Goal: Task Accomplishment & Management: Use online tool/utility

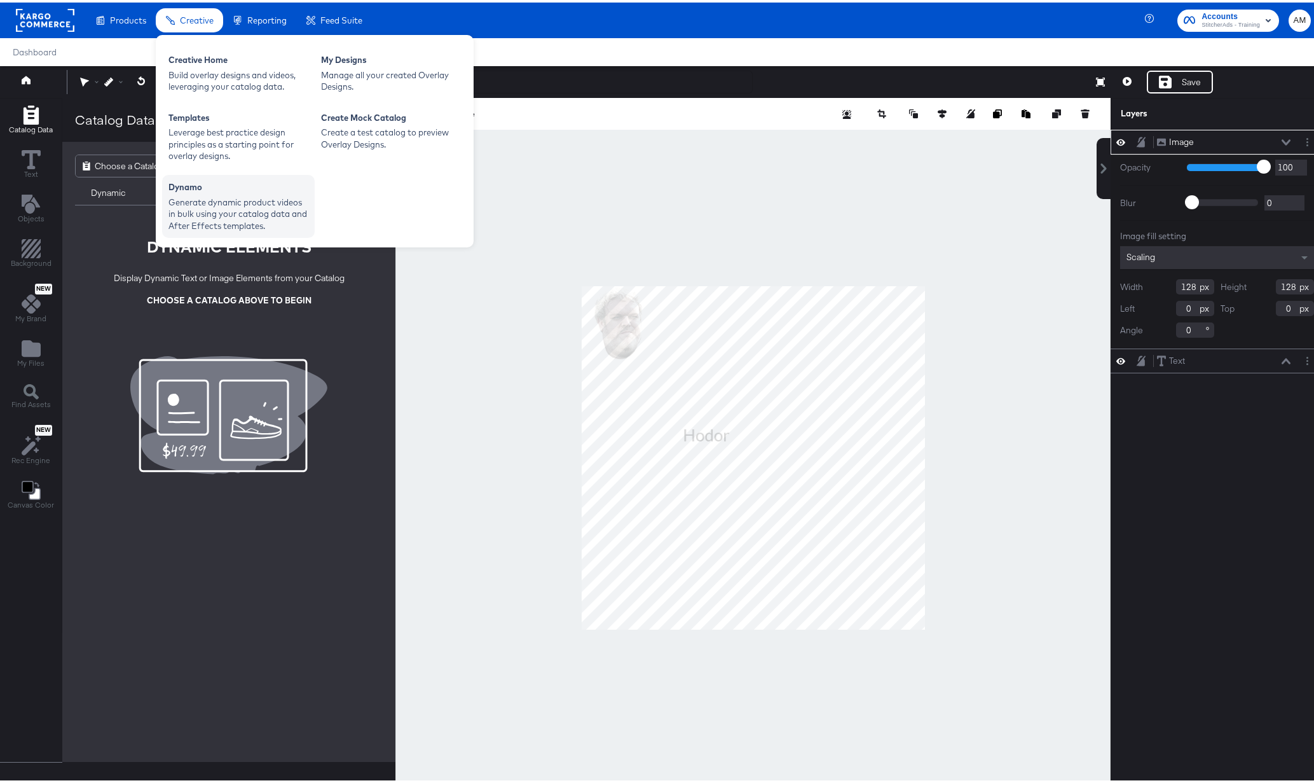
click at [220, 205] on div "Generate dynamic product videos in bulk using your catalog data and After Effec…" at bounding box center [238, 212] width 140 height 36
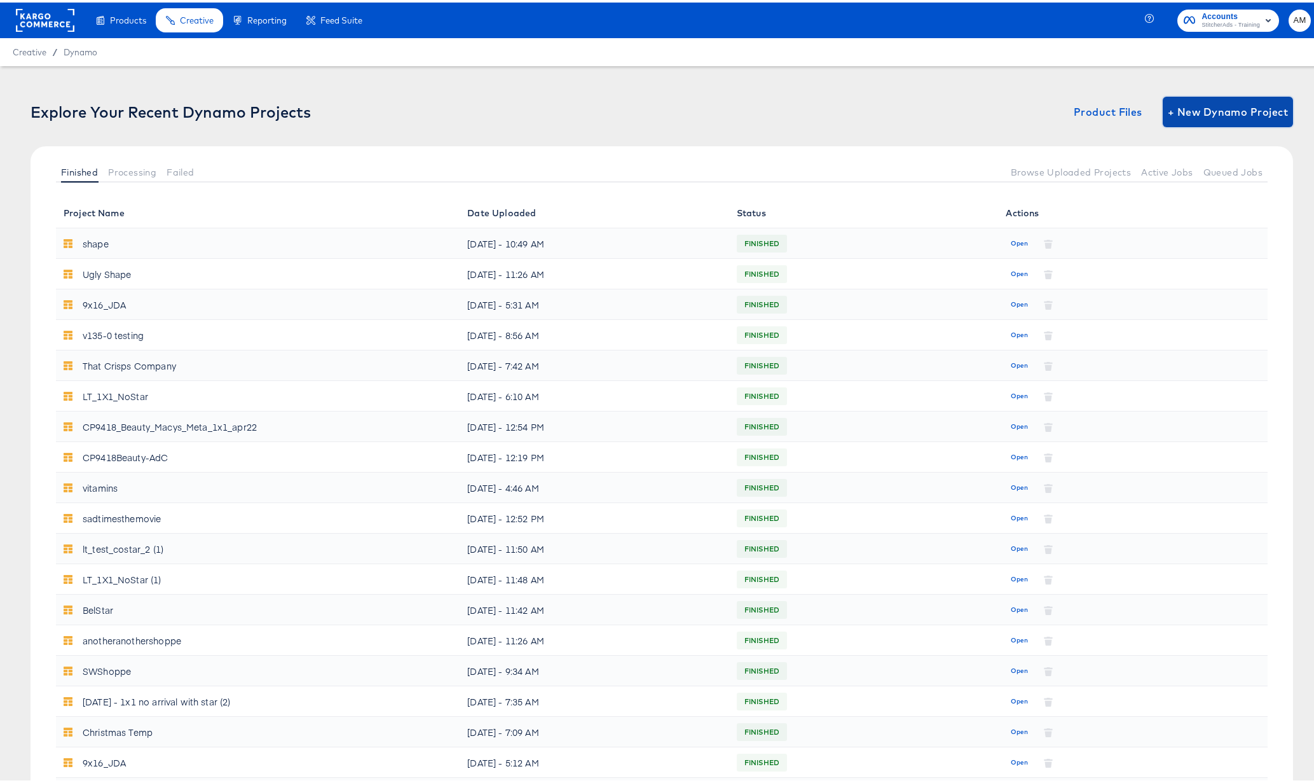
click at [1220, 111] on span "+ New Dynamo Project" at bounding box center [1228, 109] width 120 height 18
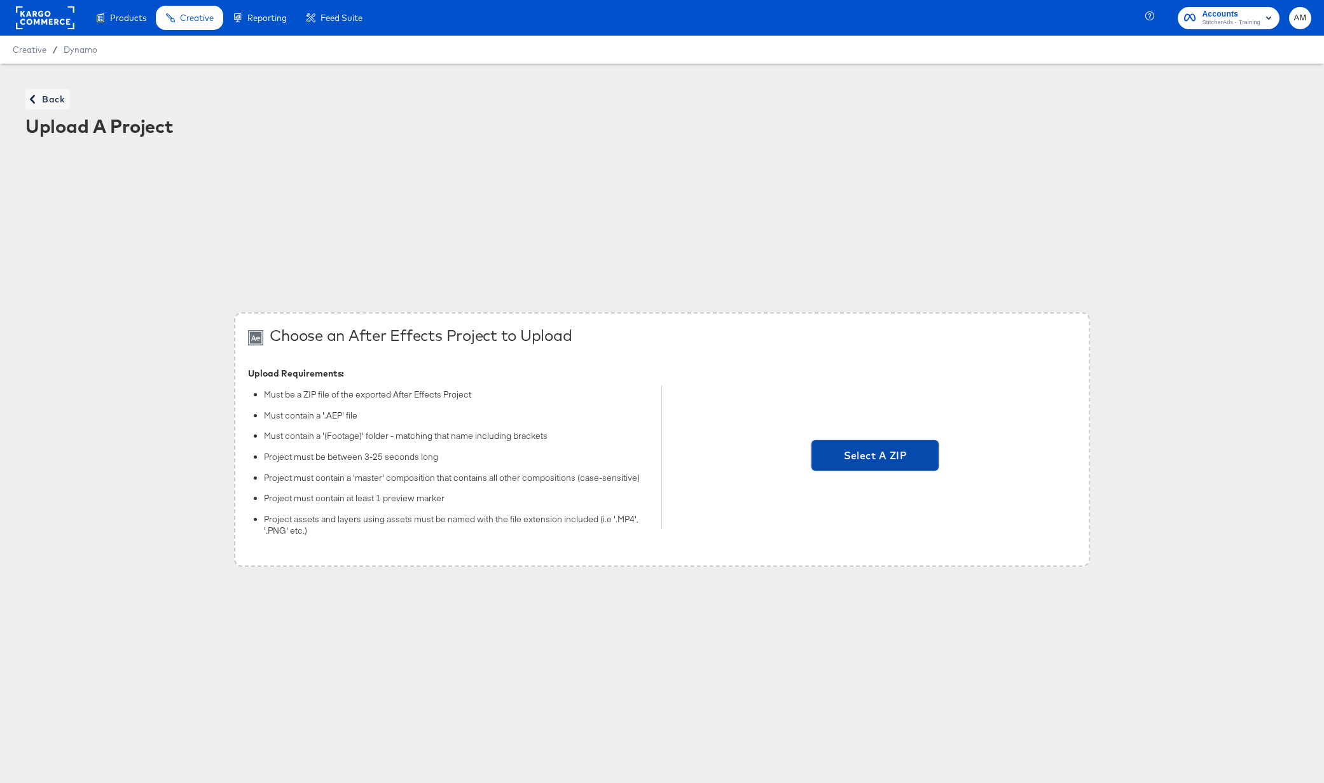
click at [850, 458] on span "Select A ZIP" at bounding box center [874, 455] width 117 height 18
click at [875, 457] on input "Select A ZIP" at bounding box center [875, 457] width 0 height 0
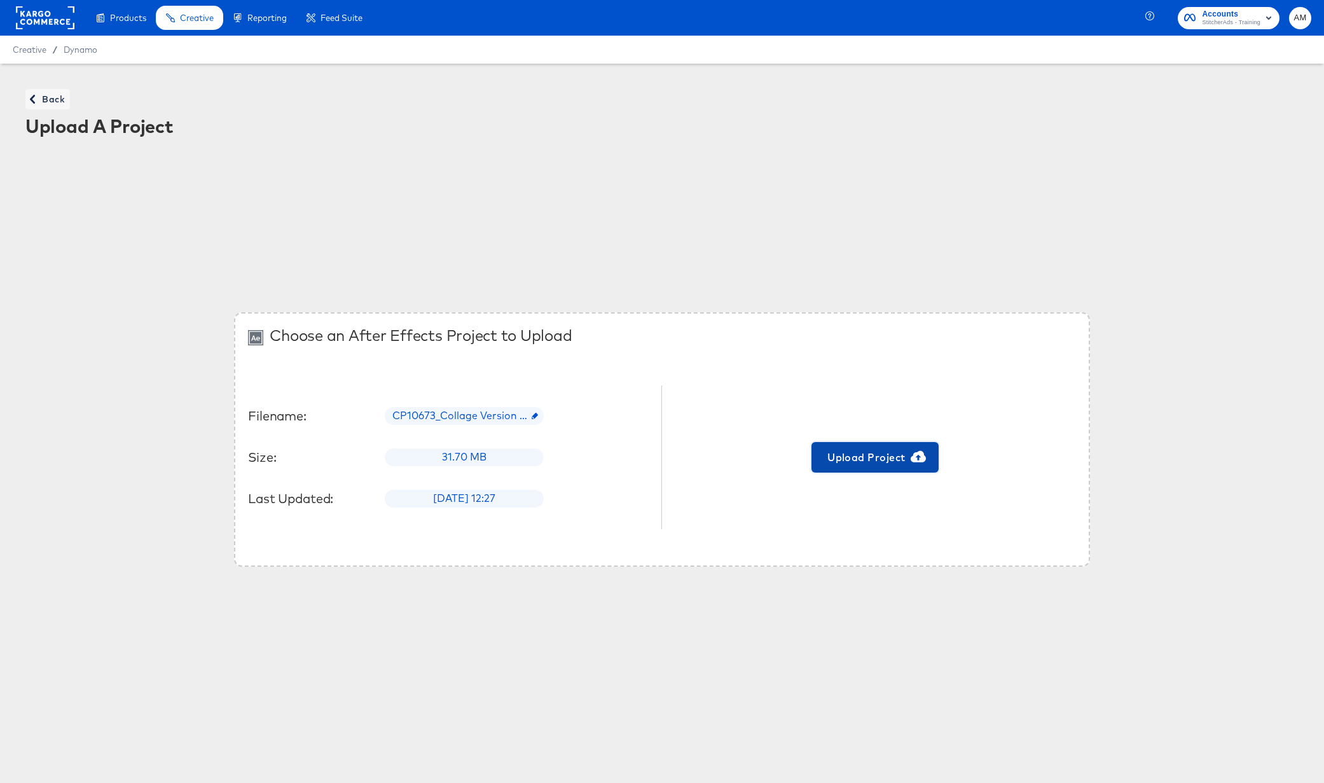
click at [860, 458] on span "Upload Project" at bounding box center [874, 457] width 117 height 18
click at [51, 97] on span "Back" at bounding box center [48, 100] width 34 height 16
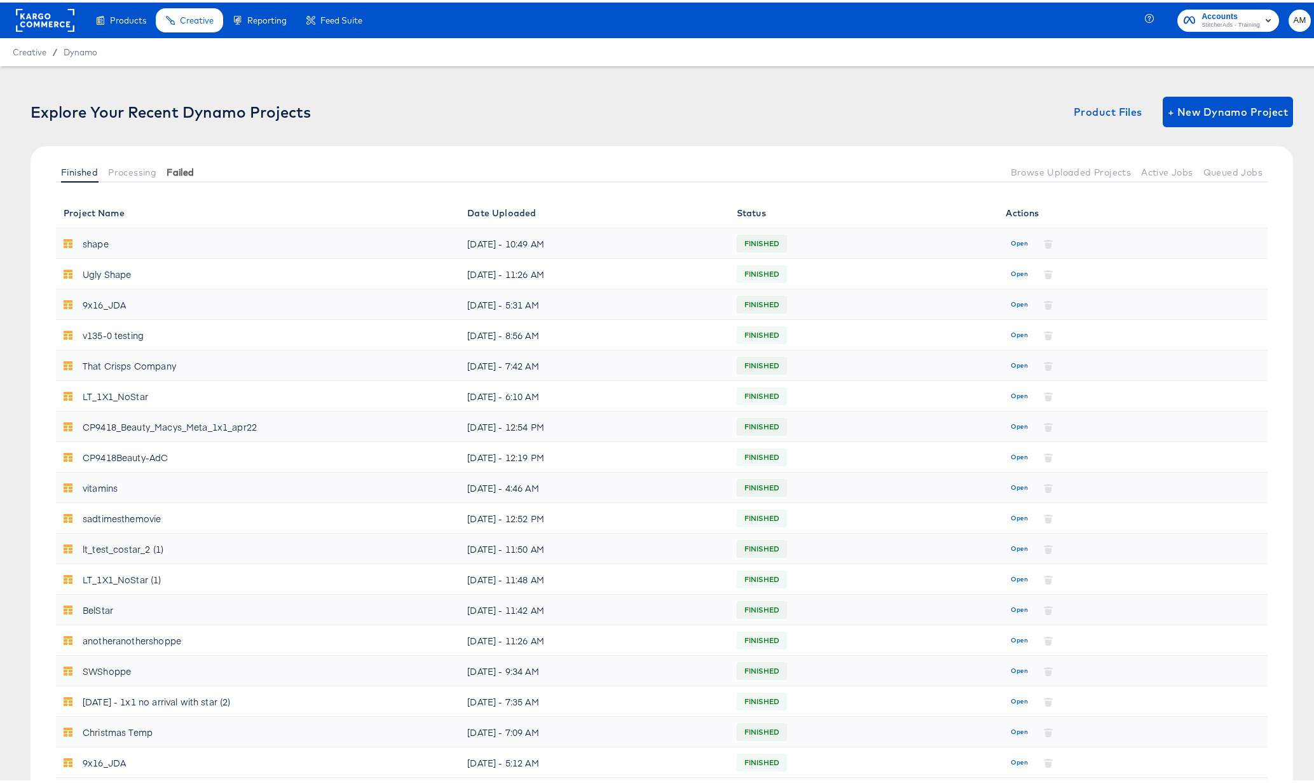
click at [180, 170] on span "Failed" at bounding box center [180, 170] width 27 height 10
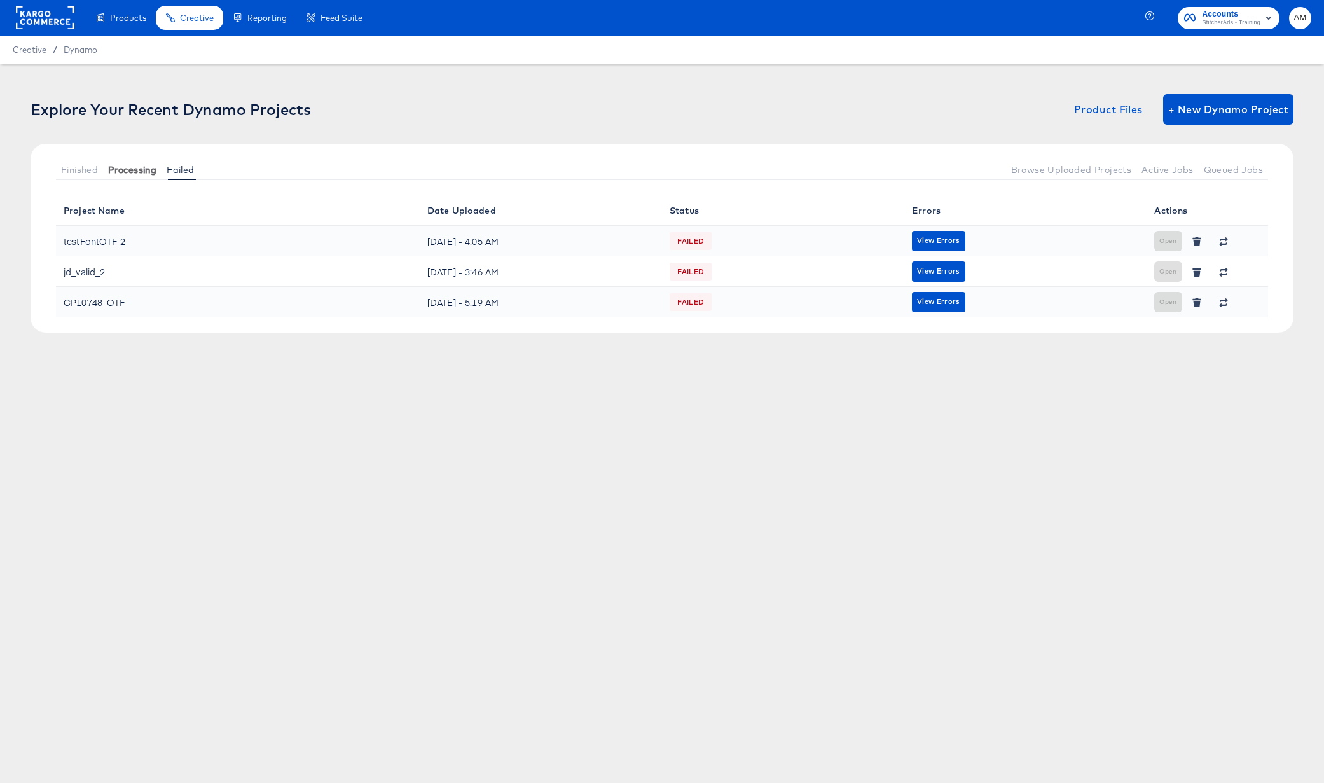
click at [140, 172] on span "Processing" at bounding box center [132, 170] width 48 height 10
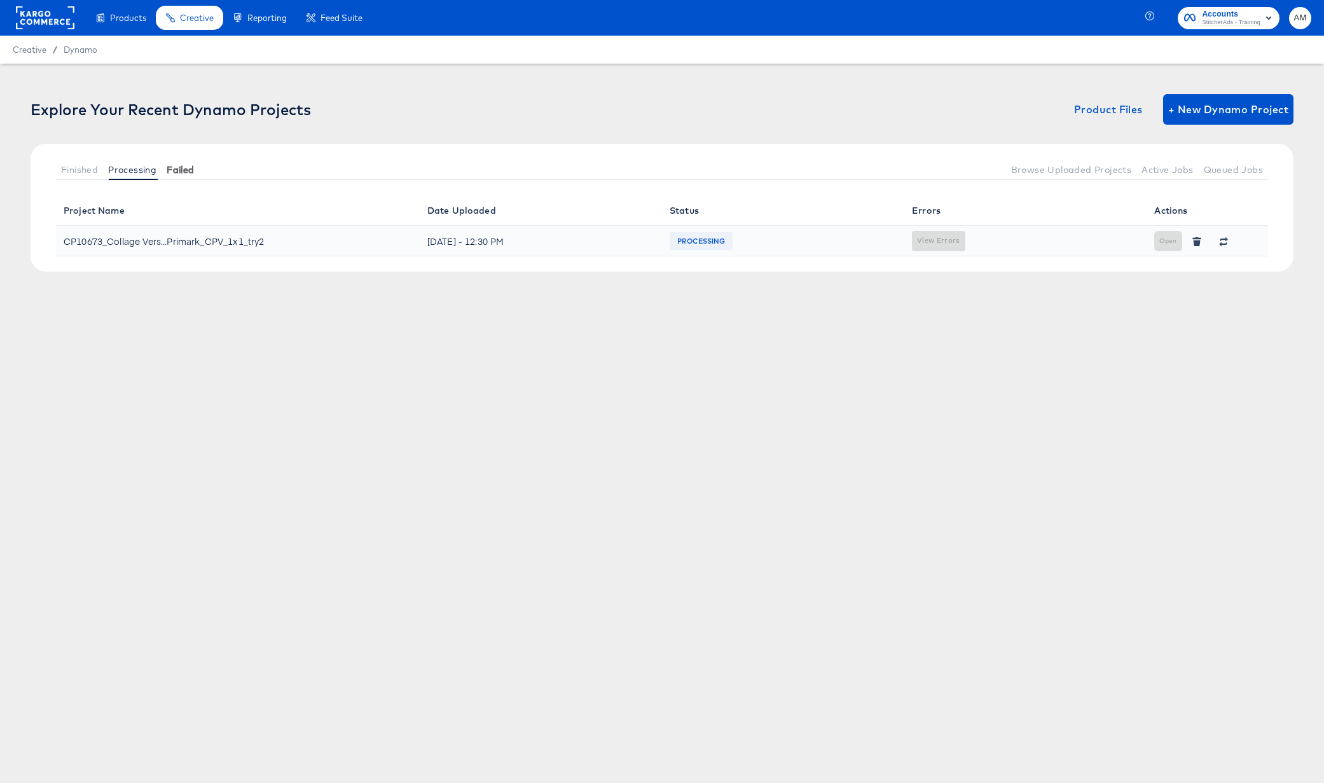
click at [180, 171] on span "Failed" at bounding box center [180, 170] width 27 height 10
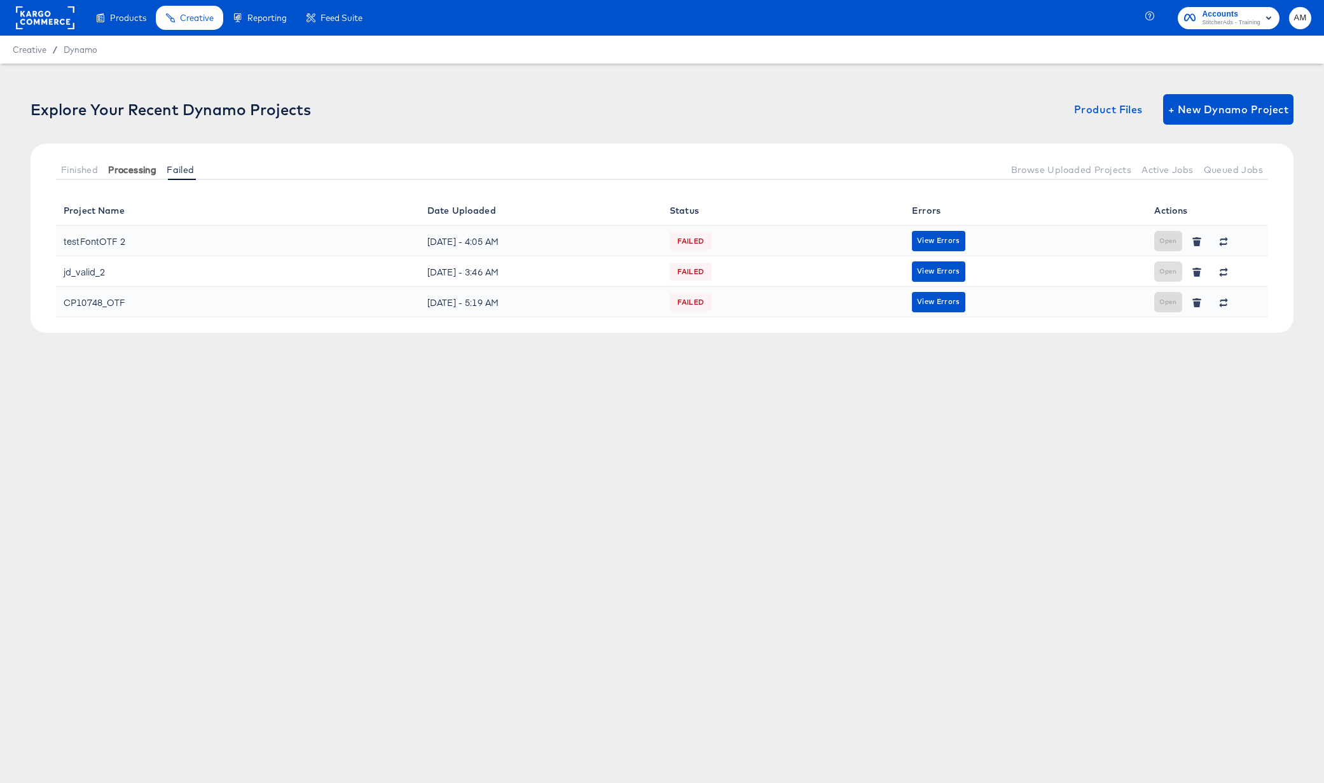
click at [146, 171] on span "Processing" at bounding box center [132, 170] width 48 height 10
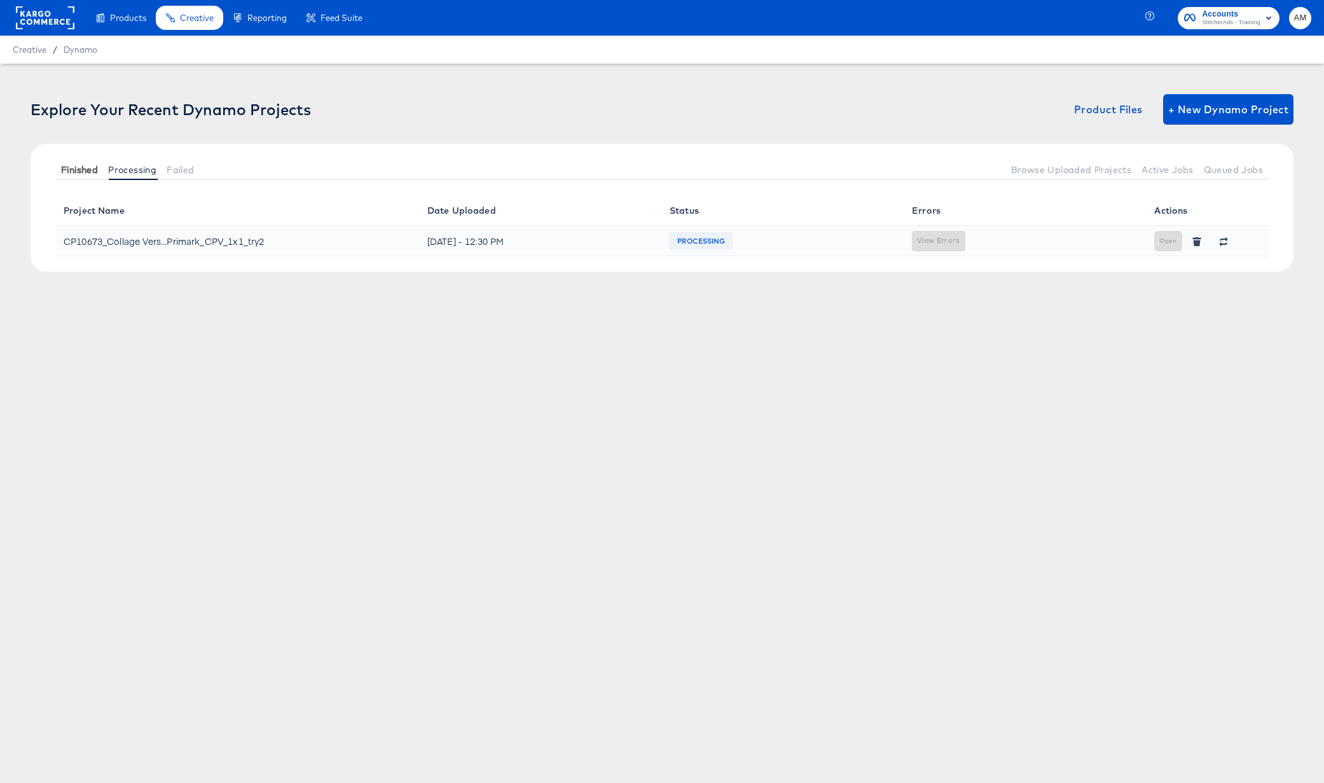
click at [78, 167] on span "Finished" at bounding box center [79, 170] width 37 height 10
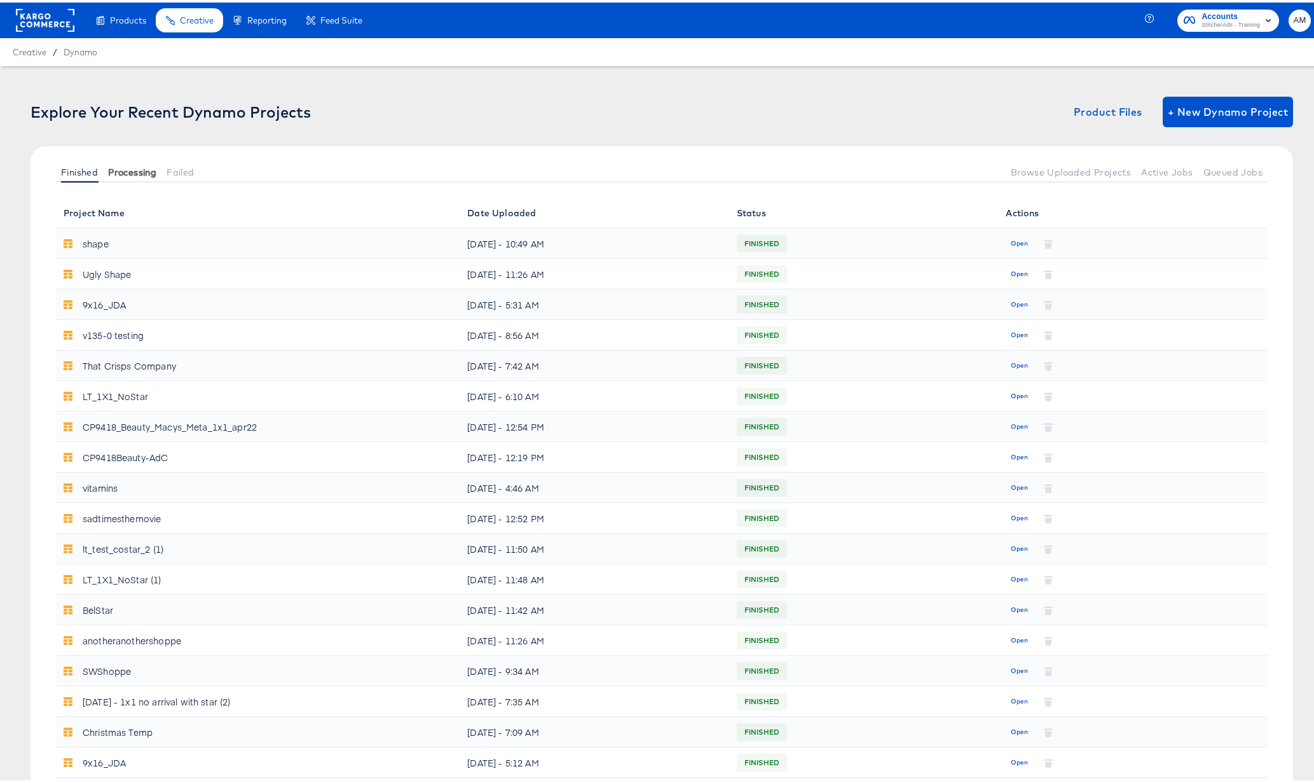
click at [133, 168] on span "Processing" at bounding box center [132, 170] width 48 height 10
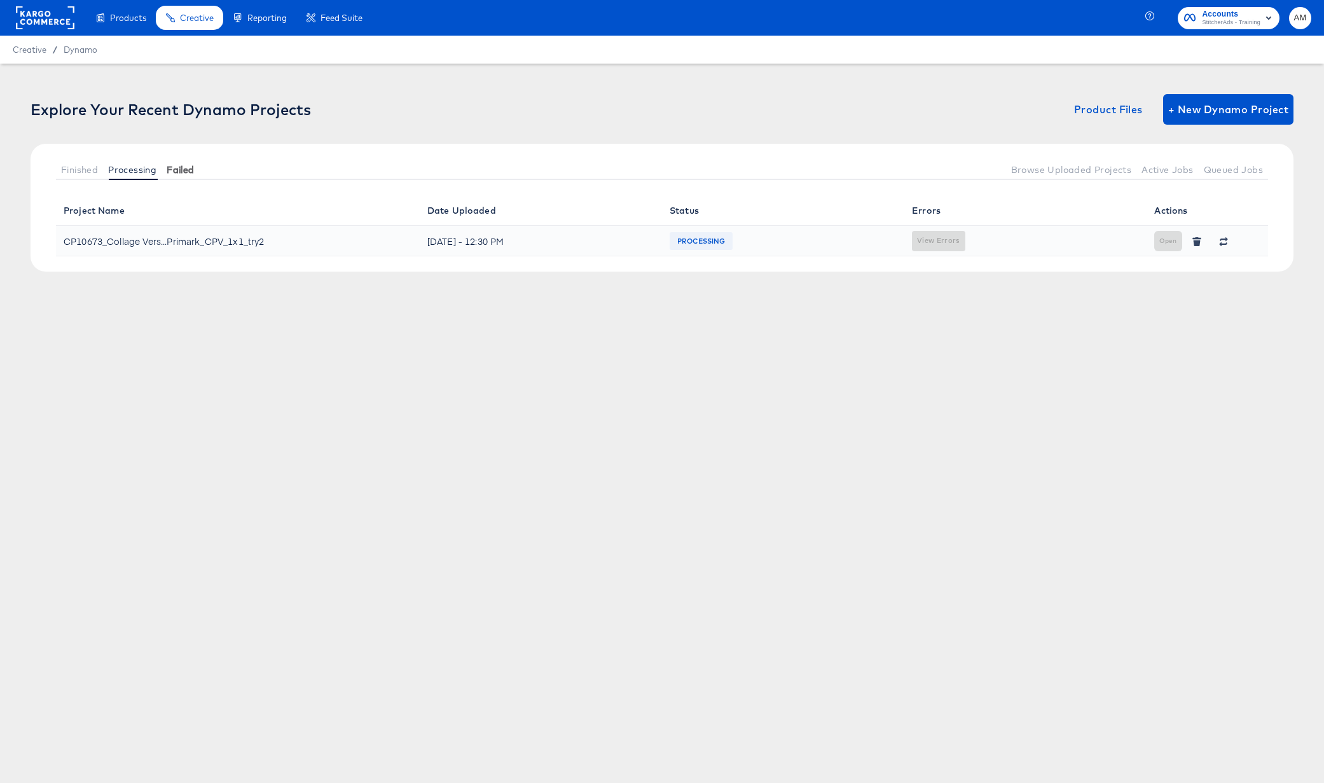
click at [175, 172] on span "Failed" at bounding box center [180, 170] width 27 height 10
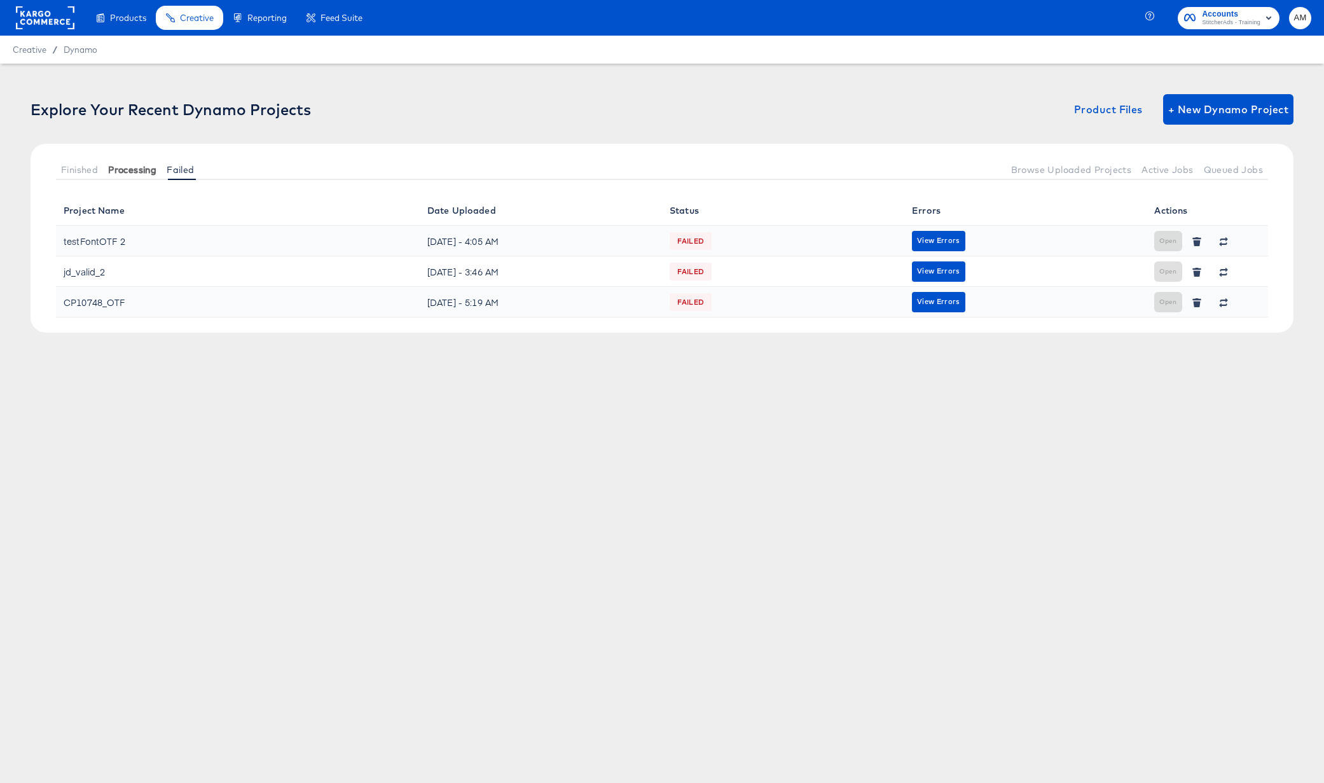
click at [134, 168] on span "Processing" at bounding box center [132, 170] width 48 height 10
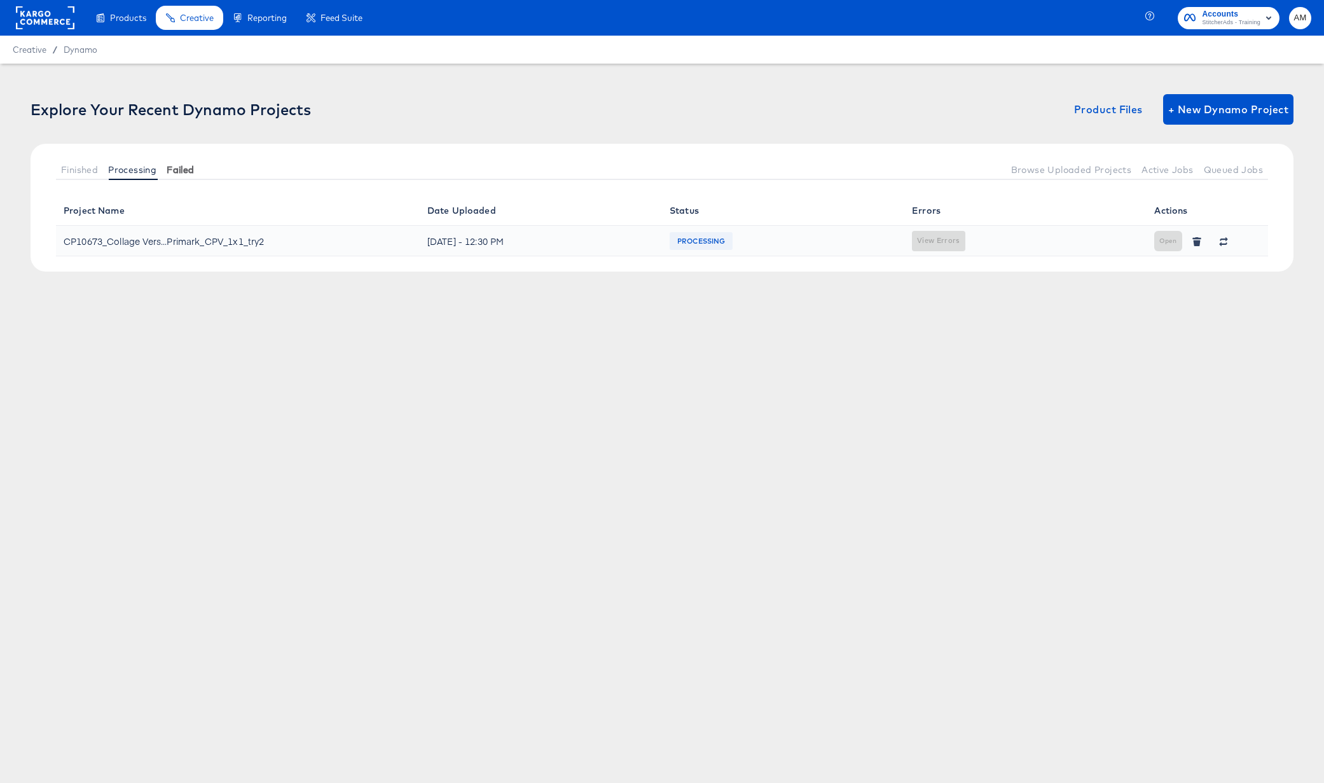
click at [192, 172] on span "Failed" at bounding box center [180, 170] width 27 height 10
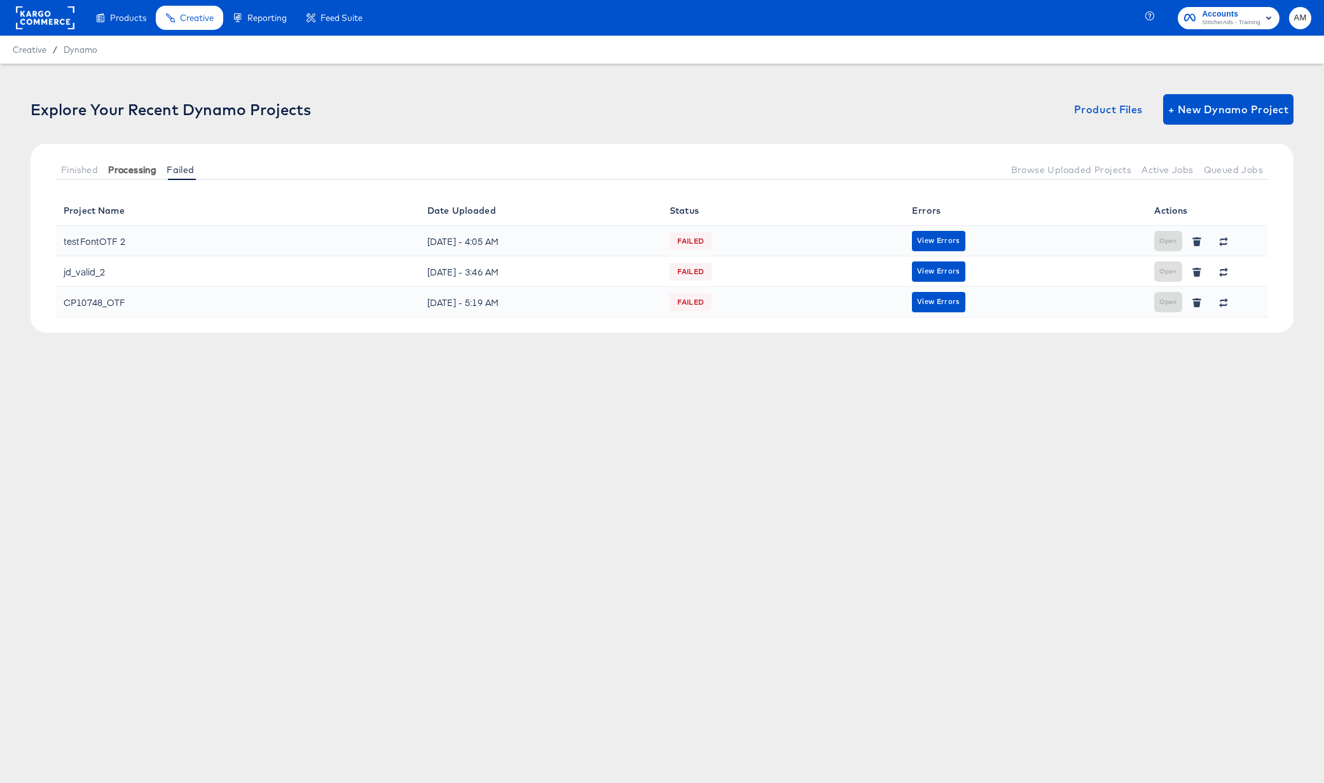
click at [120, 168] on span "Processing" at bounding box center [132, 170] width 48 height 10
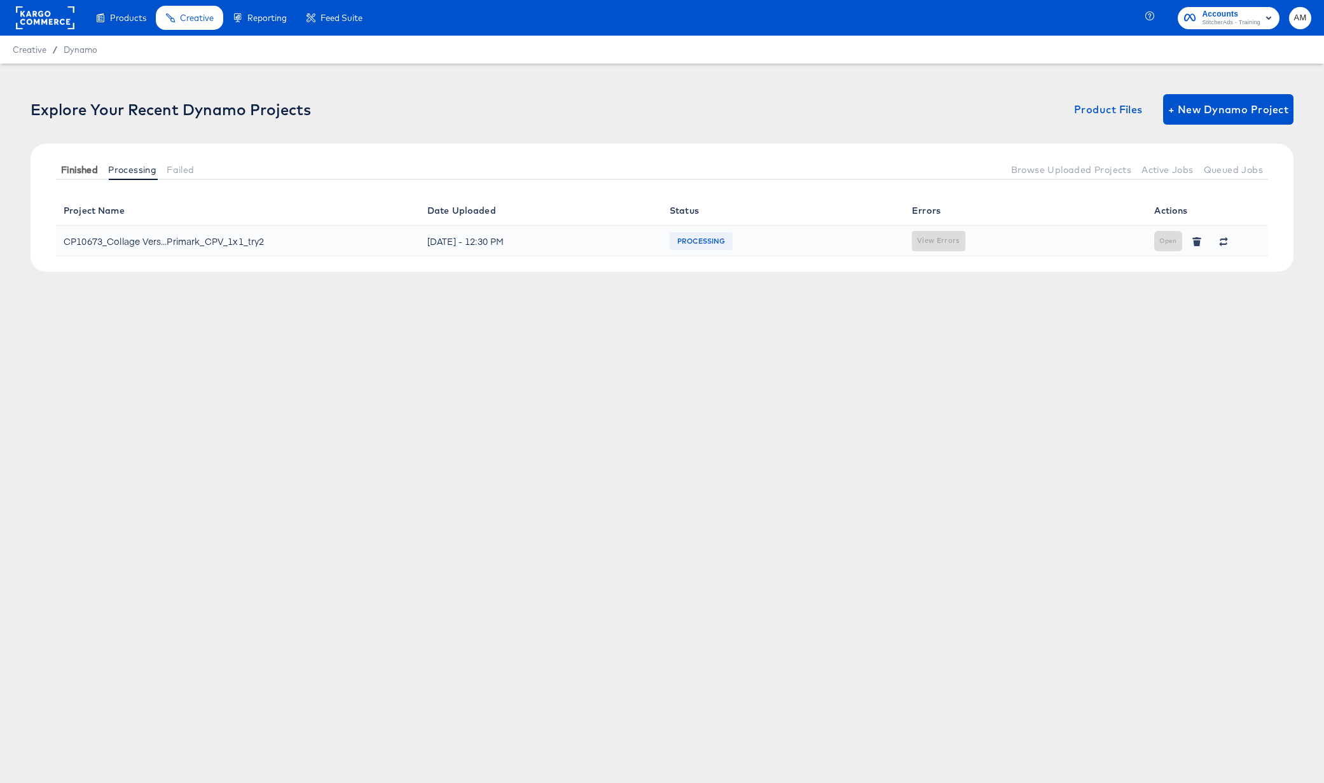
click at [83, 167] on span "Finished" at bounding box center [79, 170] width 37 height 10
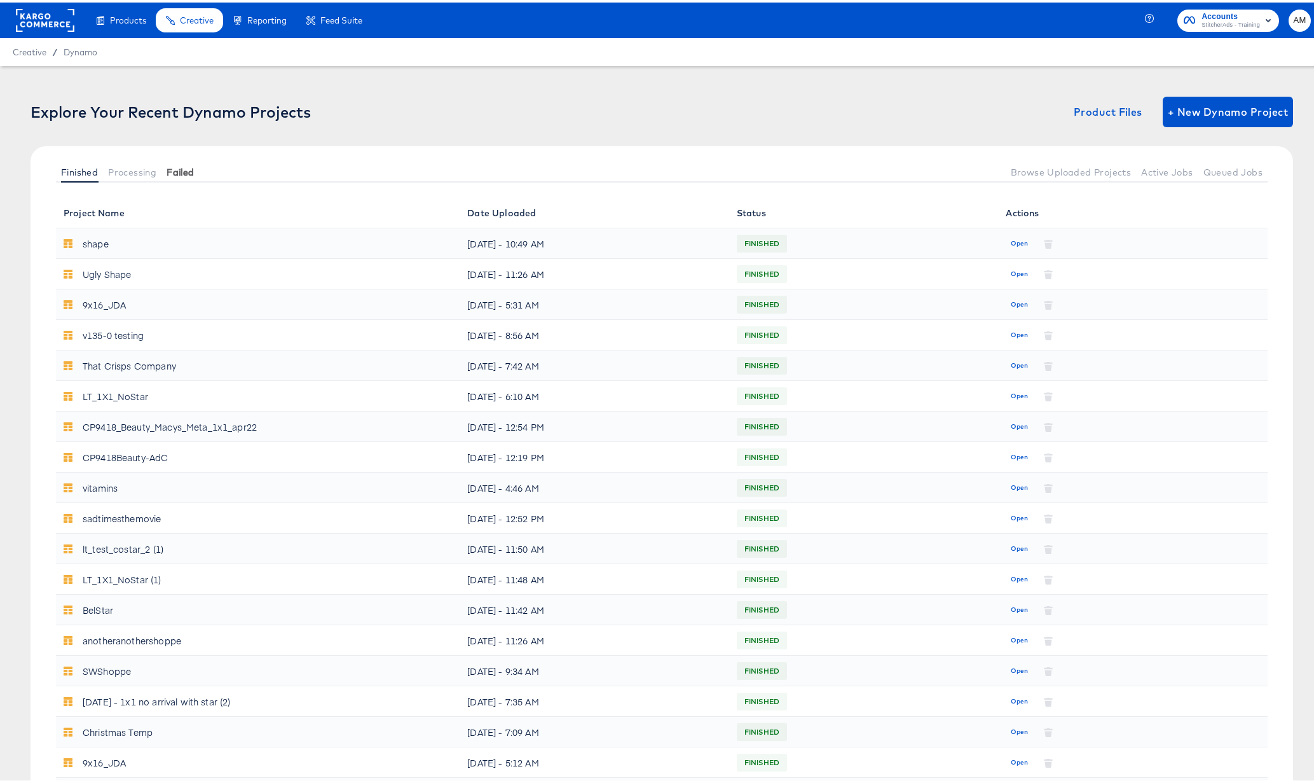
click at [195, 166] on button "Failed" at bounding box center [180, 169] width 38 height 21
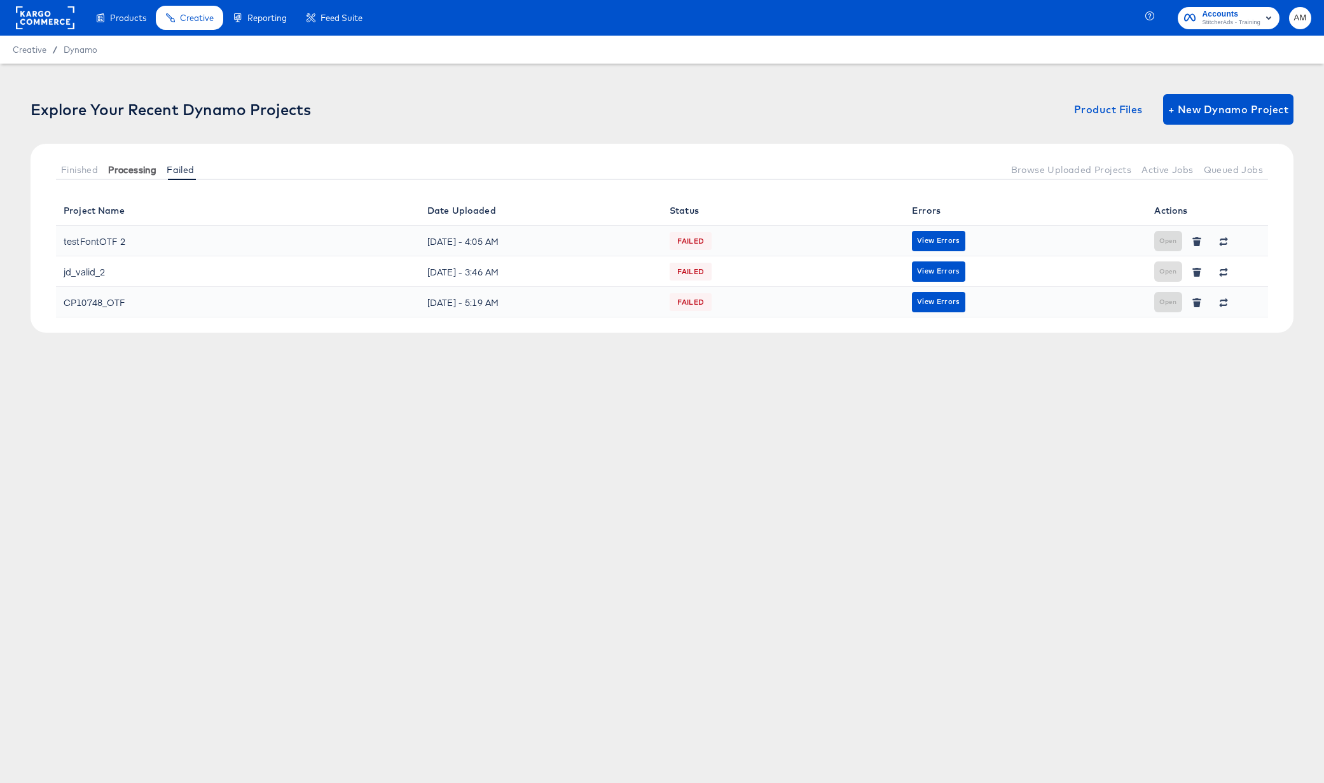
click at [125, 168] on span "Processing" at bounding box center [132, 170] width 48 height 10
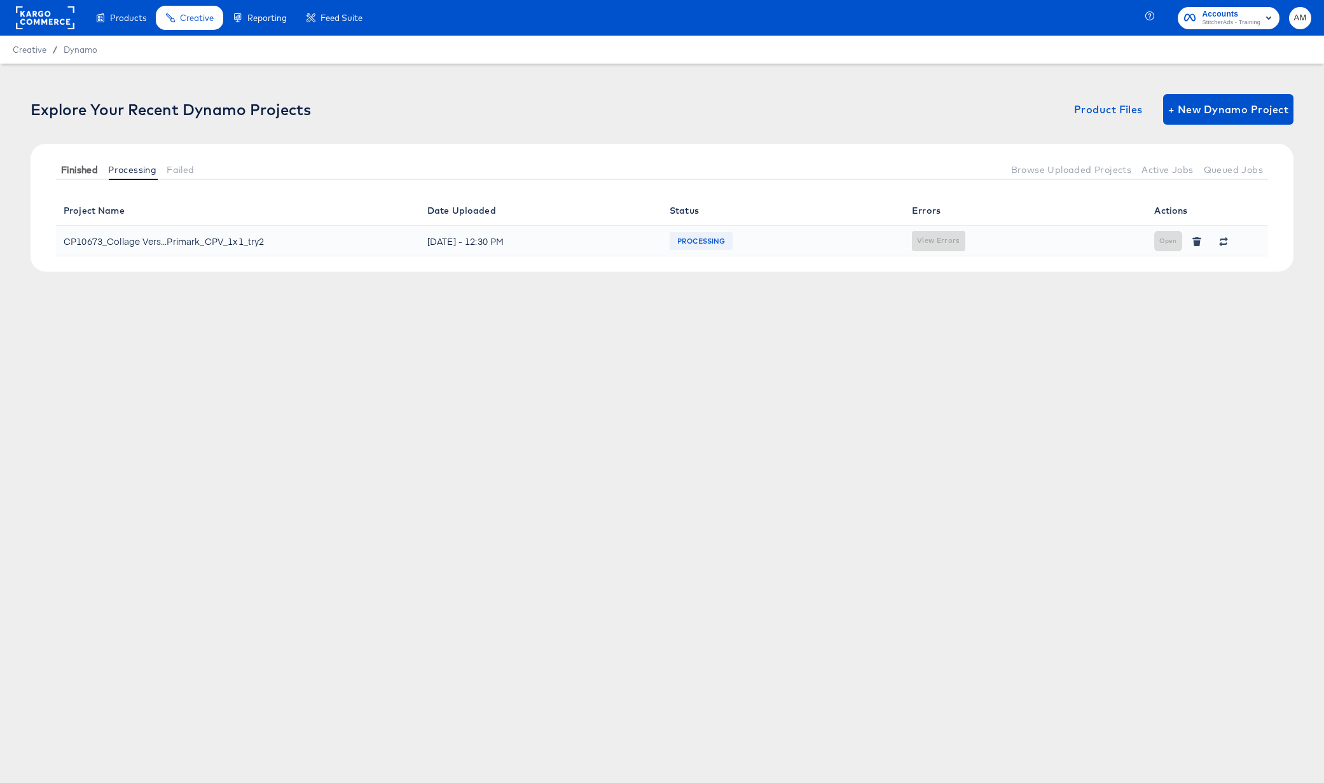
click at [74, 168] on span "Finished" at bounding box center [79, 170] width 37 height 10
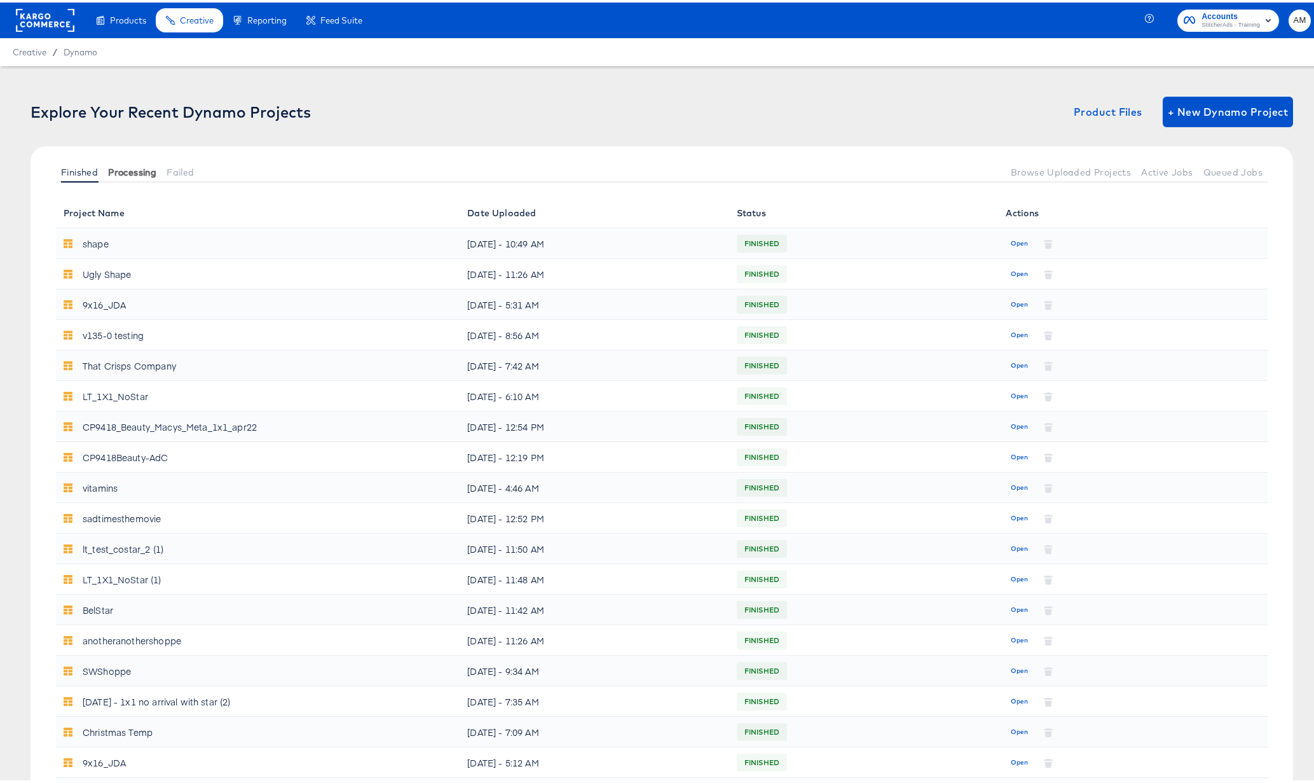
click at [154, 168] on span "Processing" at bounding box center [132, 170] width 48 height 10
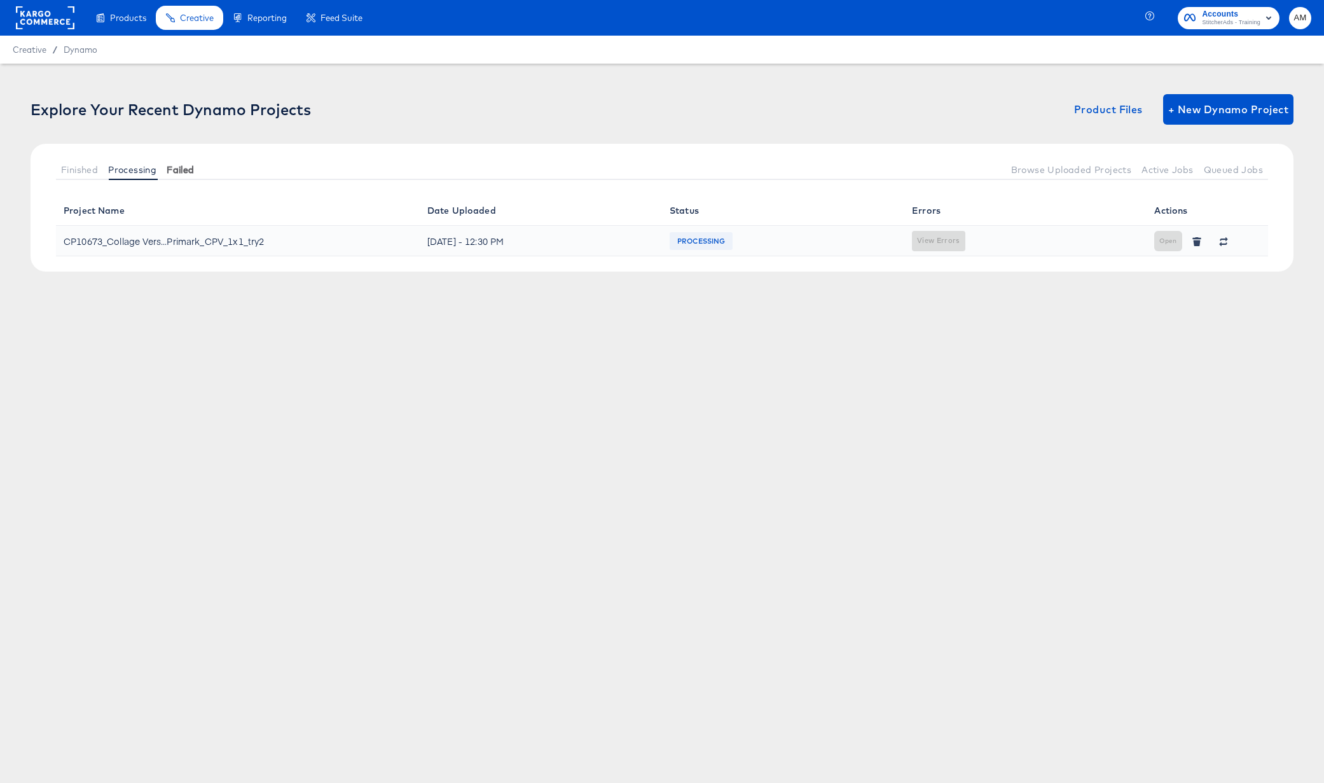
click at [184, 168] on span "Failed" at bounding box center [180, 170] width 27 height 10
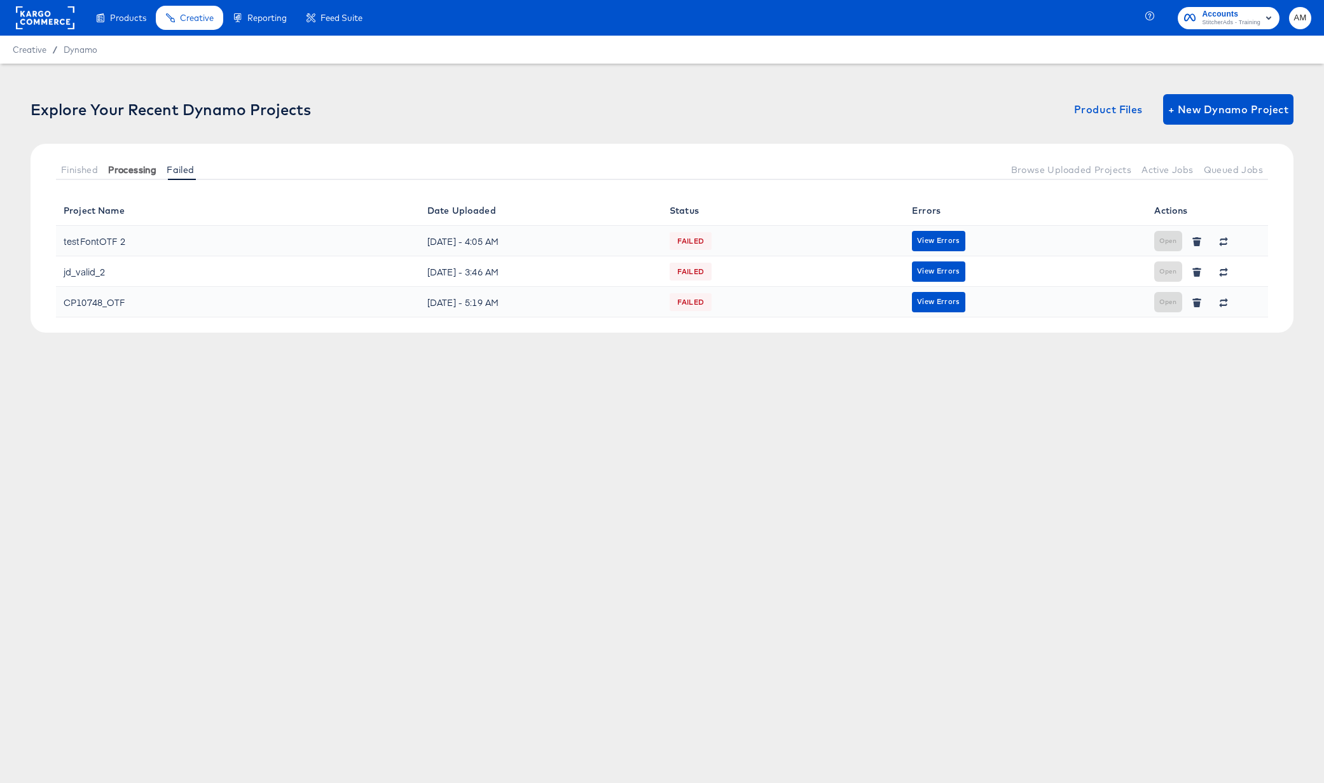
click at [140, 165] on span "Processing" at bounding box center [132, 170] width 48 height 10
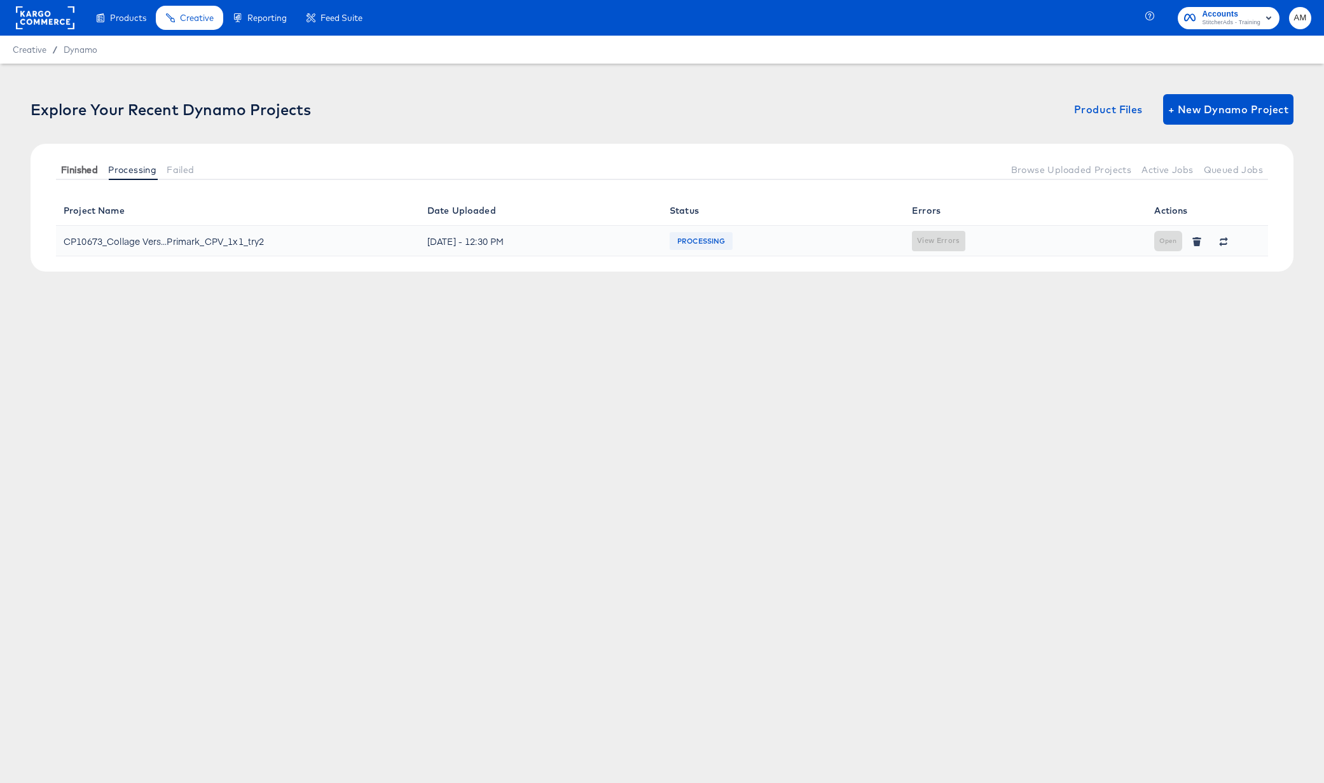
click at [81, 172] on span "Finished" at bounding box center [79, 170] width 37 height 10
